Goal: Task Accomplishment & Management: Manage account settings

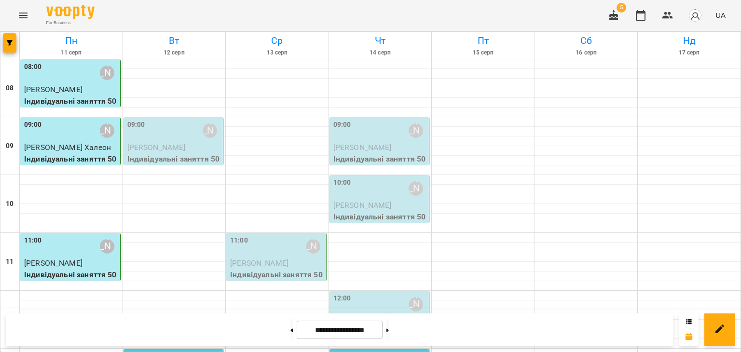
click at [135, 138] on div "09:00" at bounding box center [136, 131] width 18 height 22
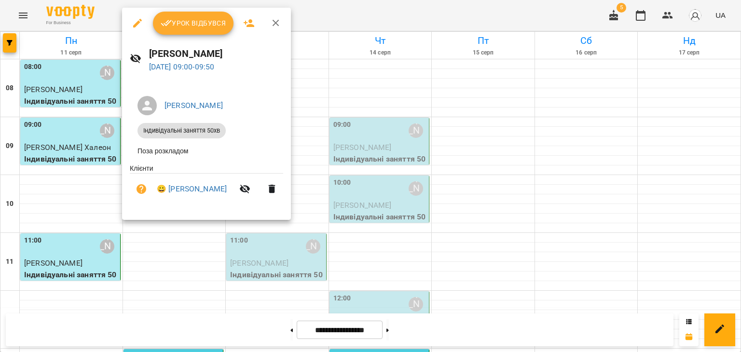
click at [189, 19] on span "Урок відбувся" at bounding box center [194, 23] width 66 height 12
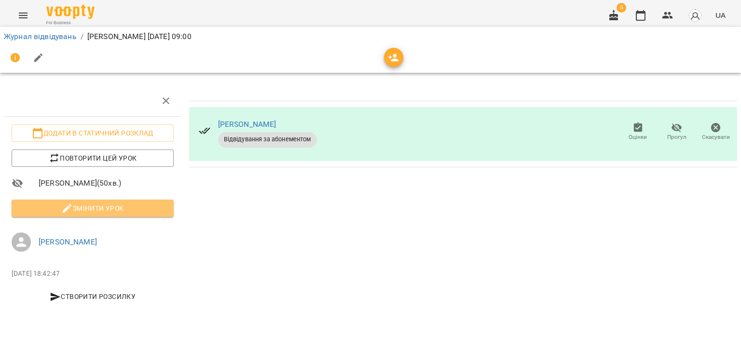
click at [91, 214] on button "Змінити урок" at bounding box center [93, 208] width 162 height 17
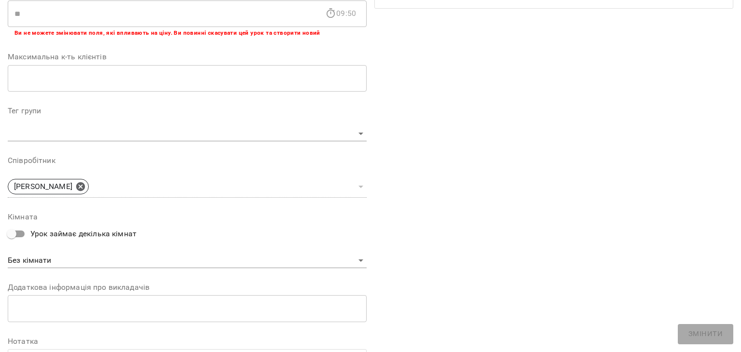
scroll to position [289, 0]
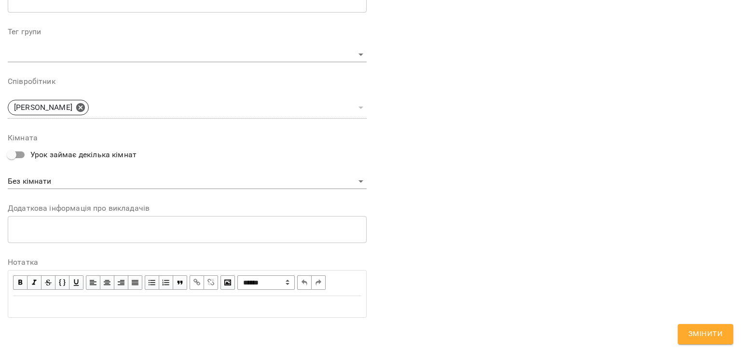
drag, startPoint x: 61, startPoint y: 297, endPoint x: 56, endPoint y: 303, distance: 7.2
click at [62, 298] on div "Edit text" at bounding box center [187, 307] width 357 height 20
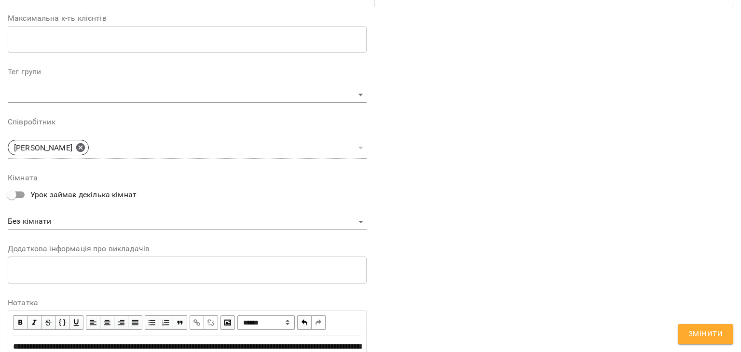
scroll to position [329, 0]
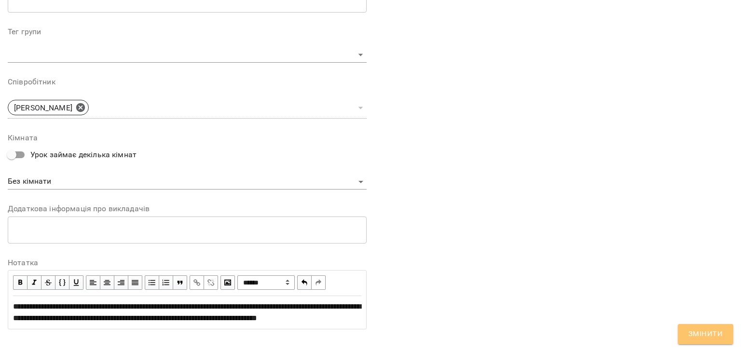
click at [721, 333] on span "Змінити" at bounding box center [705, 334] width 34 height 13
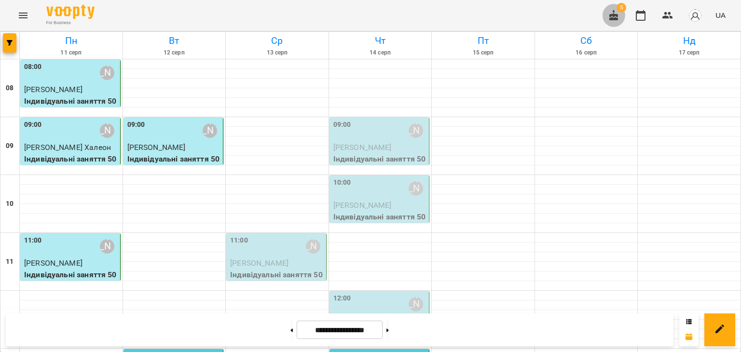
click at [610, 16] on icon "button" at bounding box center [613, 16] width 12 height 12
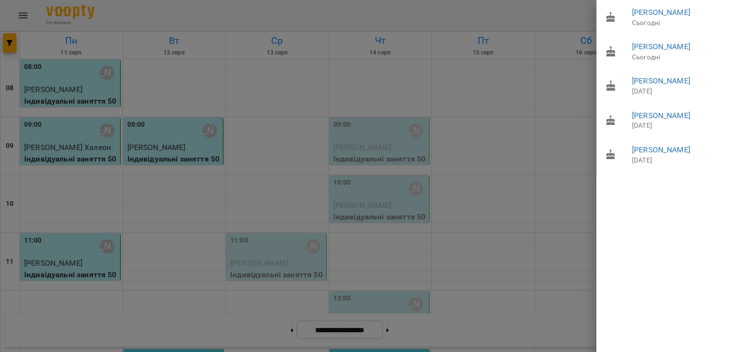
click at [560, 218] on div at bounding box center [370, 176] width 741 height 352
